Goal: Task Accomplishment & Management: Complete application form

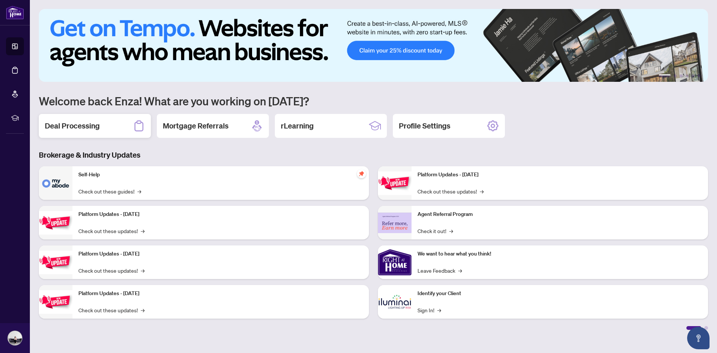
click at [77, 121] on h2 "Deal Processing" at bounding box center [72, 126] width 55 height 10
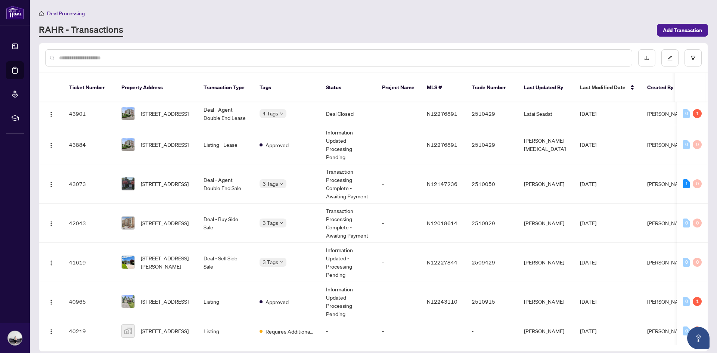
scroll to position [503, 0]
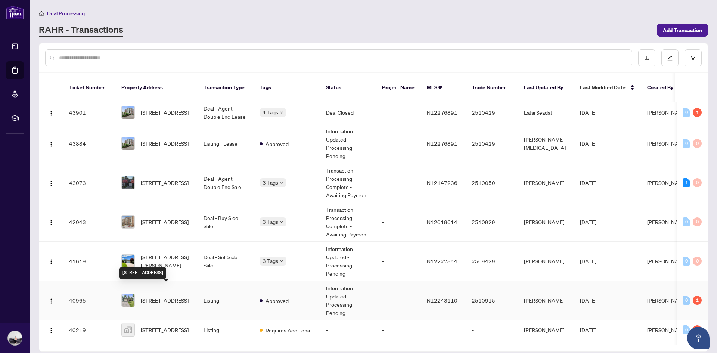
click at [168, 296] on span "[STREET_ADDRESS]" at bounding box center [165, 300] width 48 height 8
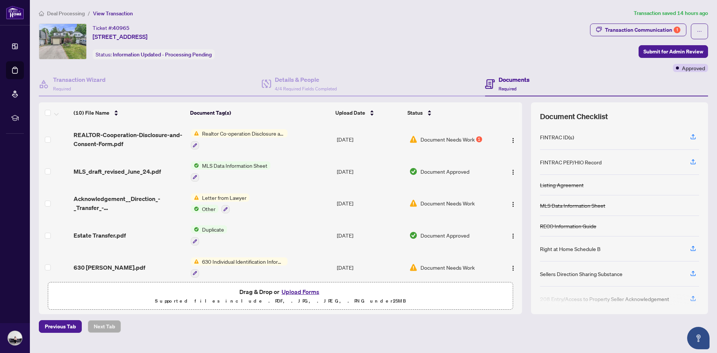
click at [306, 291] on button "Upload Forms" at bounding box center [300, 292] width 42 height 10
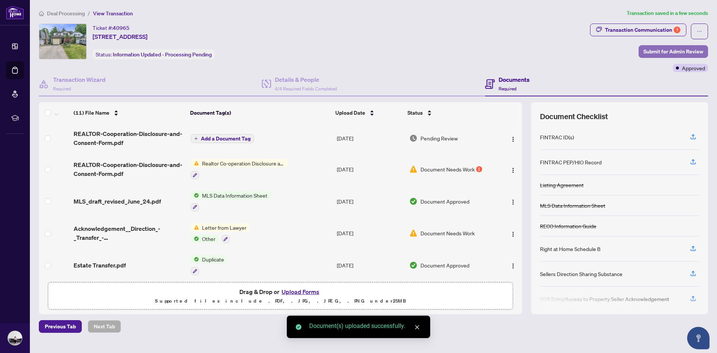
click at [664, 50] on span "Submit for Admin Review" at bounding box center [673, 52] width 60 height 12
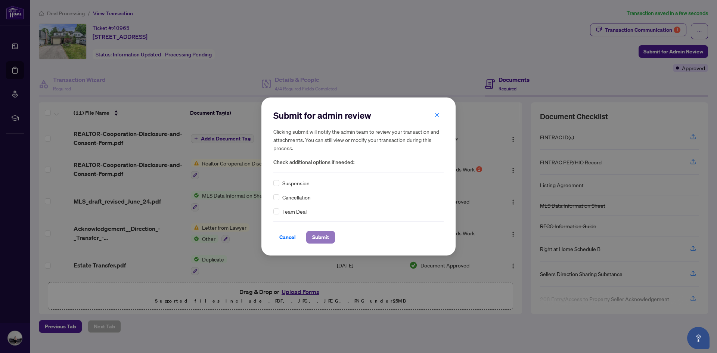
click at [317, 236] on span "Submit" at bounding box center [320, 237] width 17 height 12
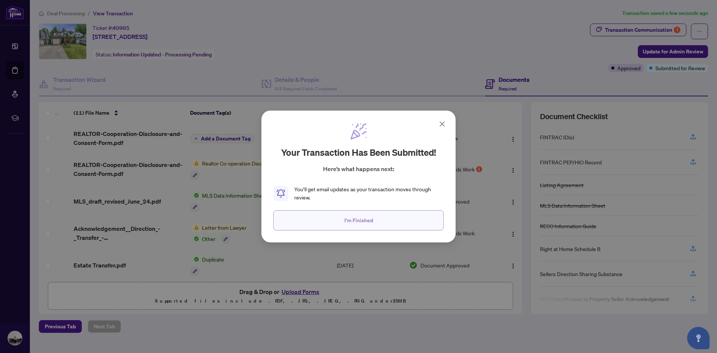
click at [375, 220] on button "I'm Finished" at bounding box center [358, 220] width 170 height 20
